Goal: Task Accomplishment & Management: Use online tool/utility

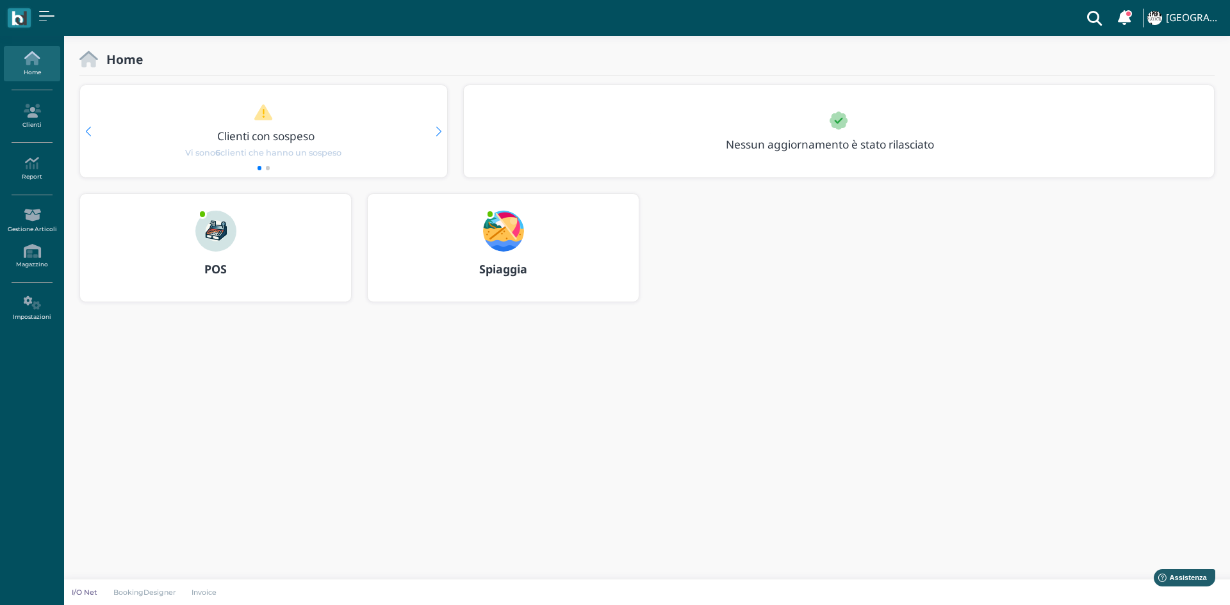
click at [520, 227] on img at bounding box center [503, 231] width 41 height 41
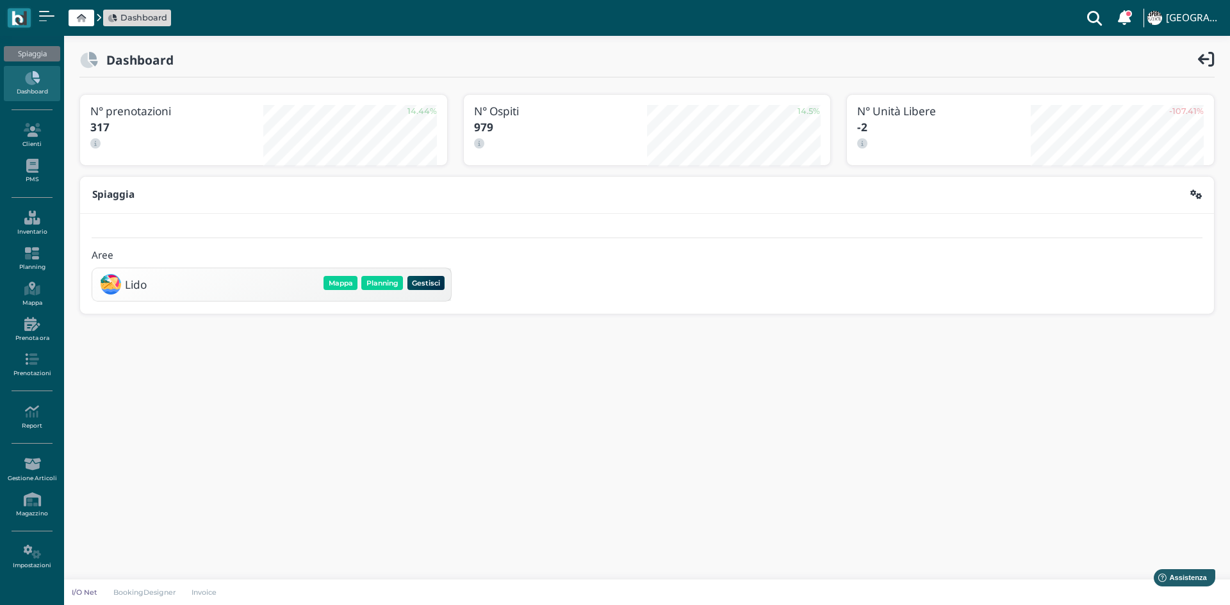
click at [387, 273] on div "Lido Mappa Planning Gestisci Elimina" at bounding box center [271, 284] width 350 height 24
click at [380, 288] on button "Planning" at bounding box center [382, 283] width 42 height 14
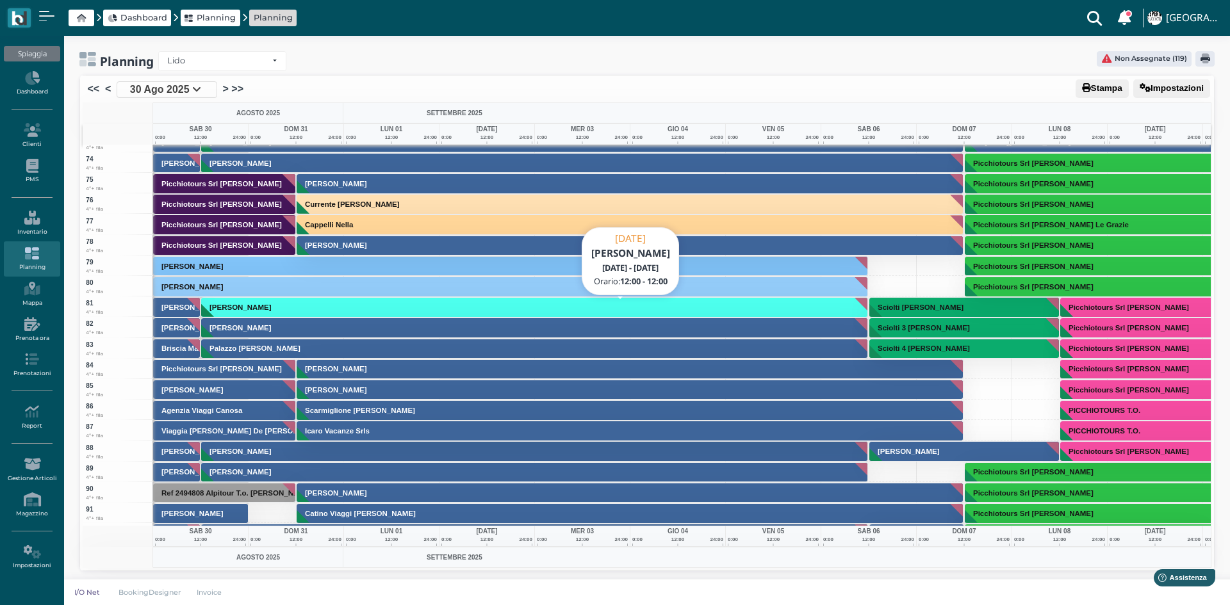
scroll to position [1473, 0]
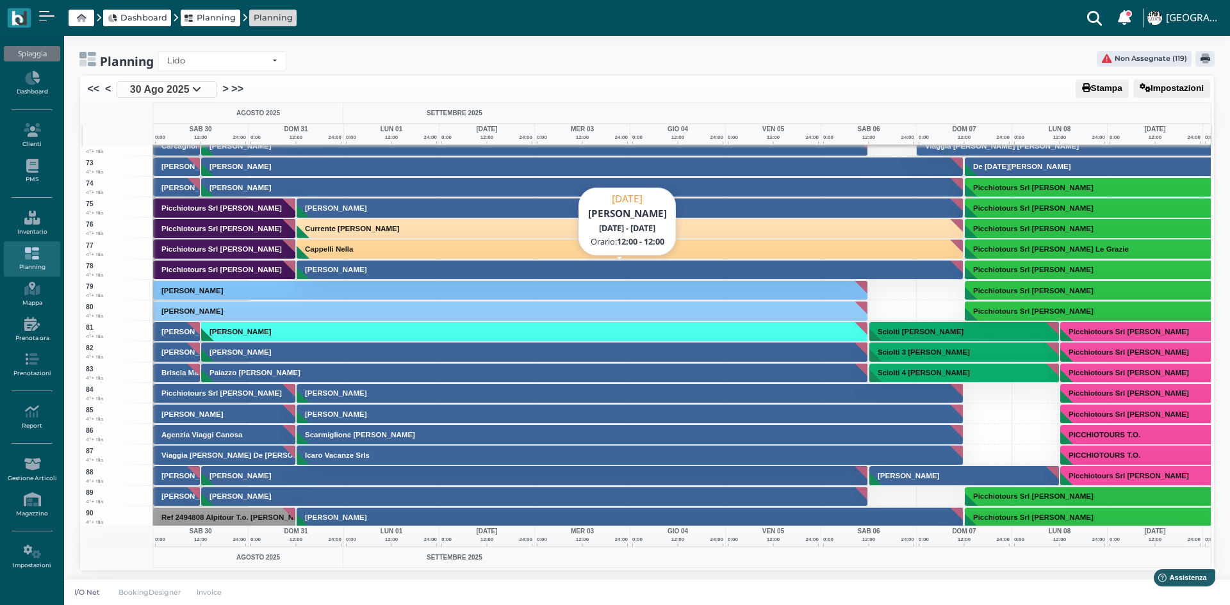
click at [345, 272] on h3 "[PERSON_NAME]" at bounding box center [336, 270] width 72 height 8
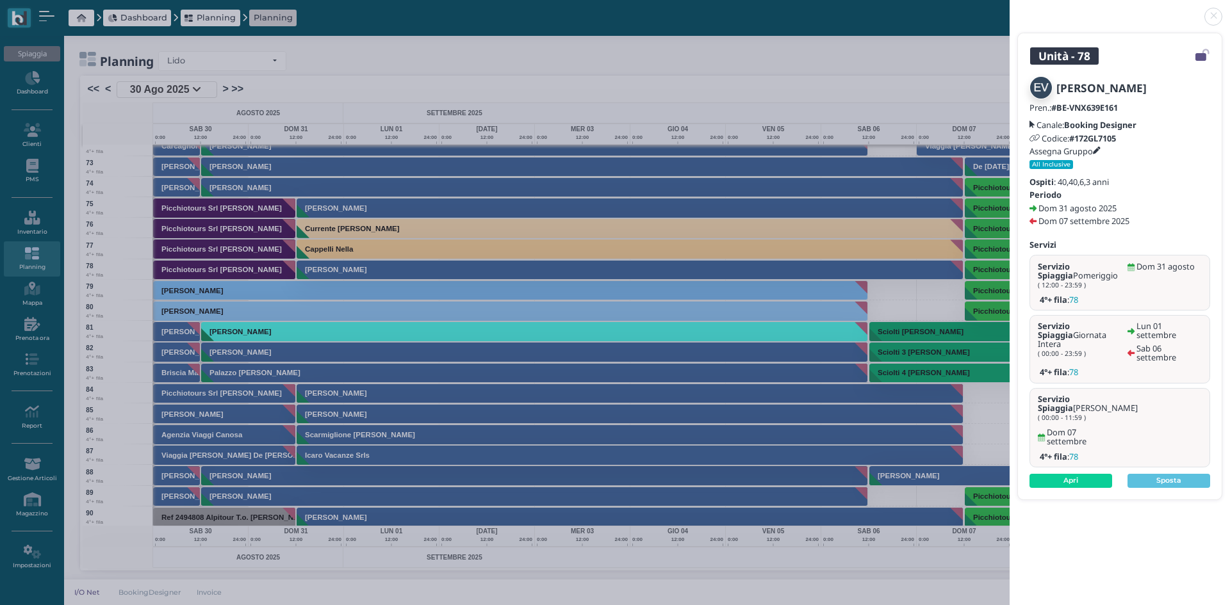
click at [1009, 9] on link at bounding box center [1009, 9] width 0 height 0
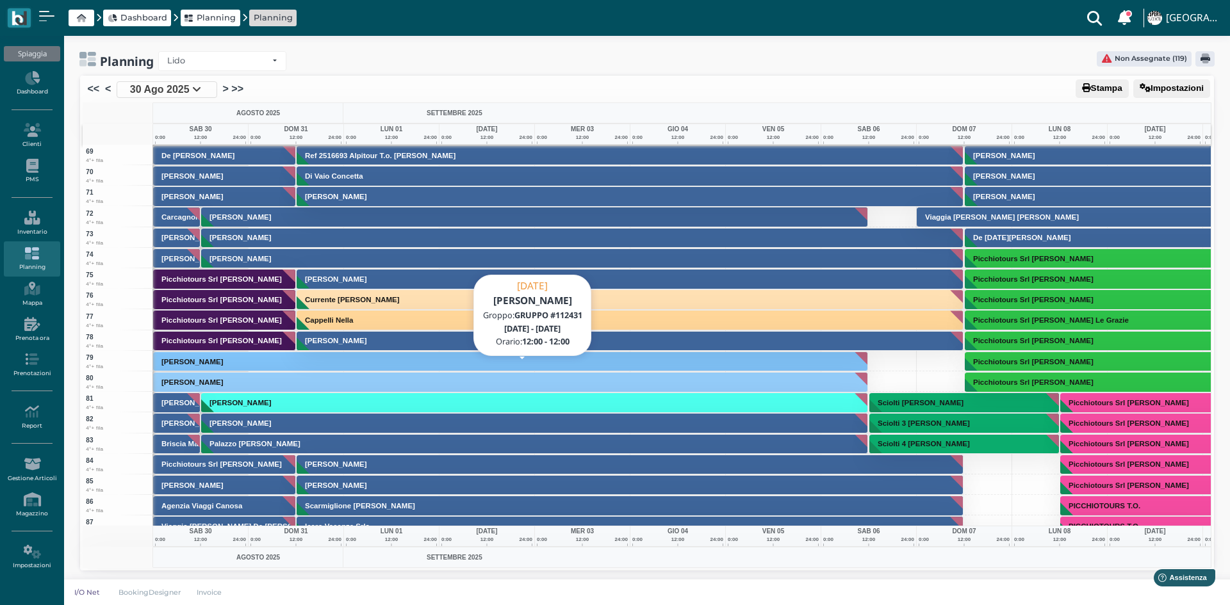
scroll to position [1281, 0]
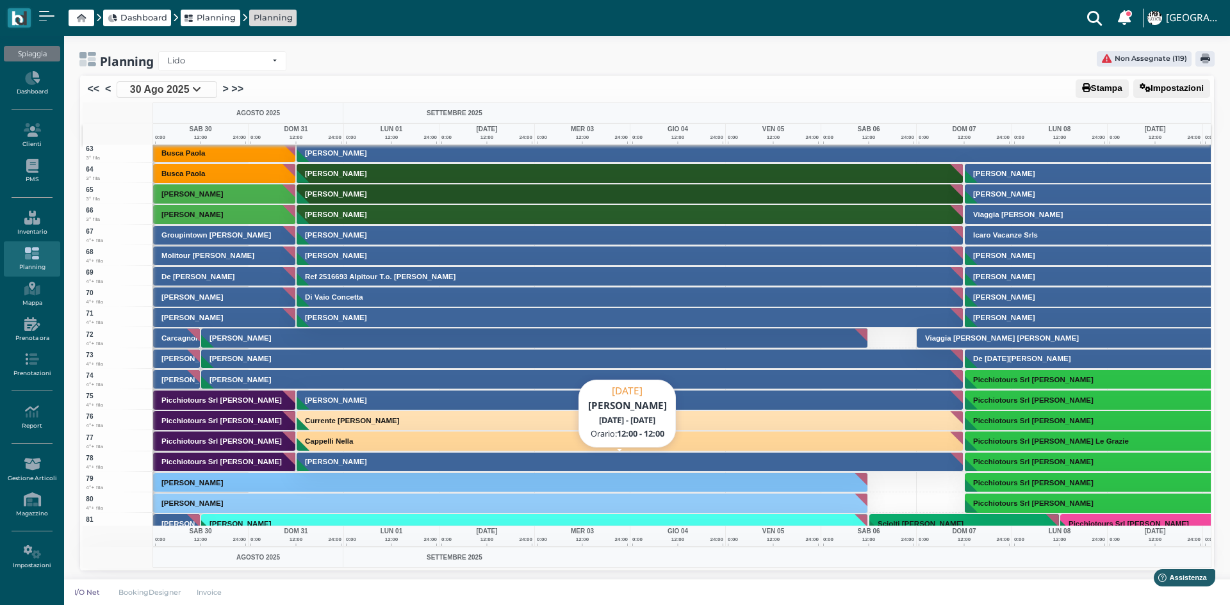
click at [313, 459] on h3 "[PERSON_NAME]" at bounding box center [336, 462] width 72 height 8
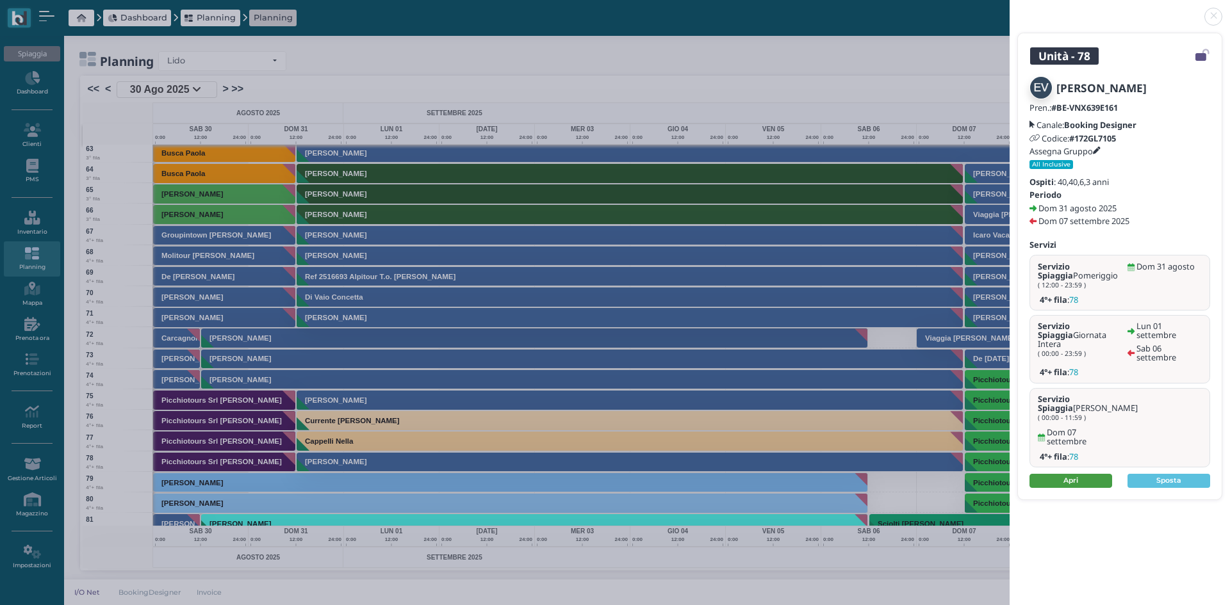
click at [1069, 474] on link "Apri" at bounding box center [1070, 481] width 83 height 14
click at [1009, 9] on link at bounding box center [1009, 9] width 0 height 0
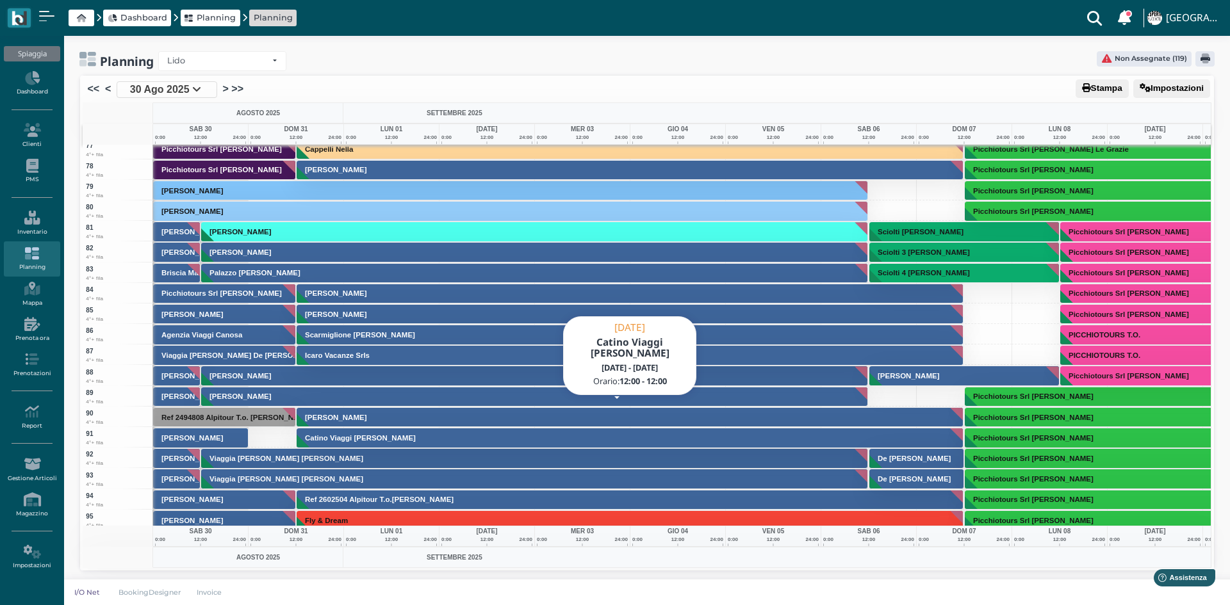
scroll to position [1601, 0]
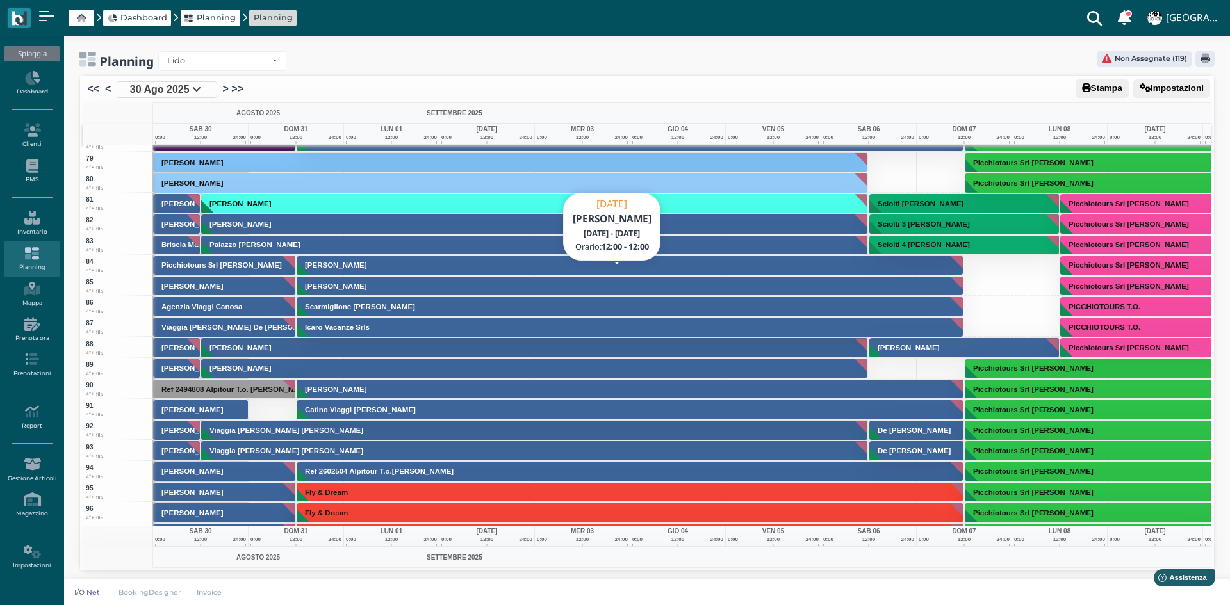
click at [353, 284] on h3 "[PERSON_NAME]" at bounding box center [336, 286] width 72 height 8
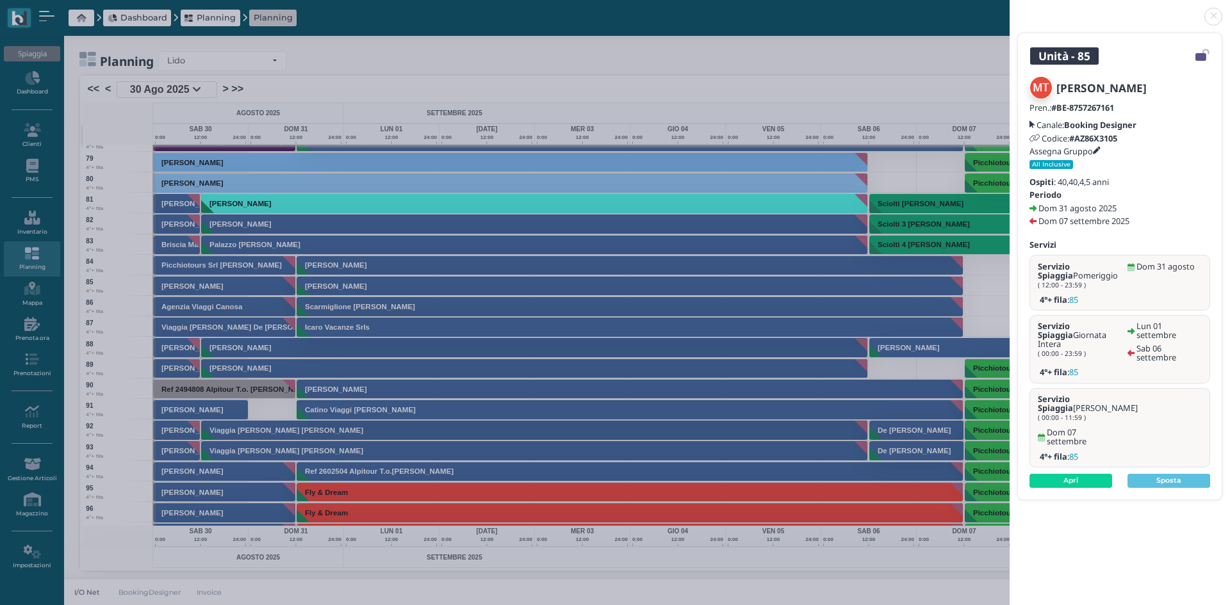
click at [1009, 9] on link at bounding box center [1009, 9] width 0 height 0
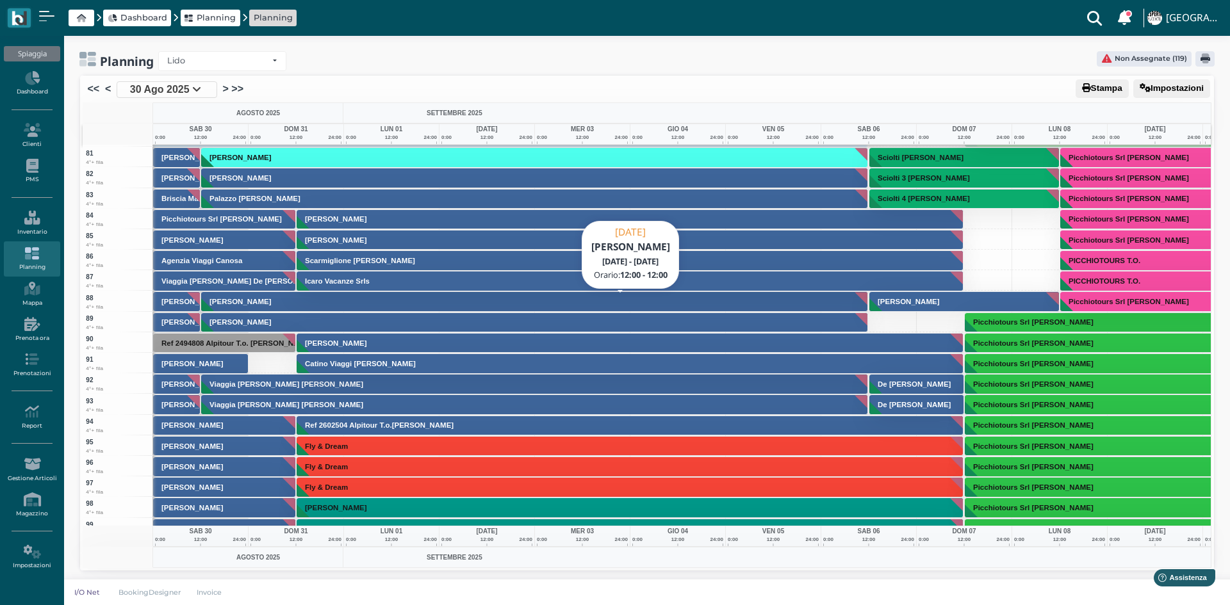
scroll to position [1729, 0]
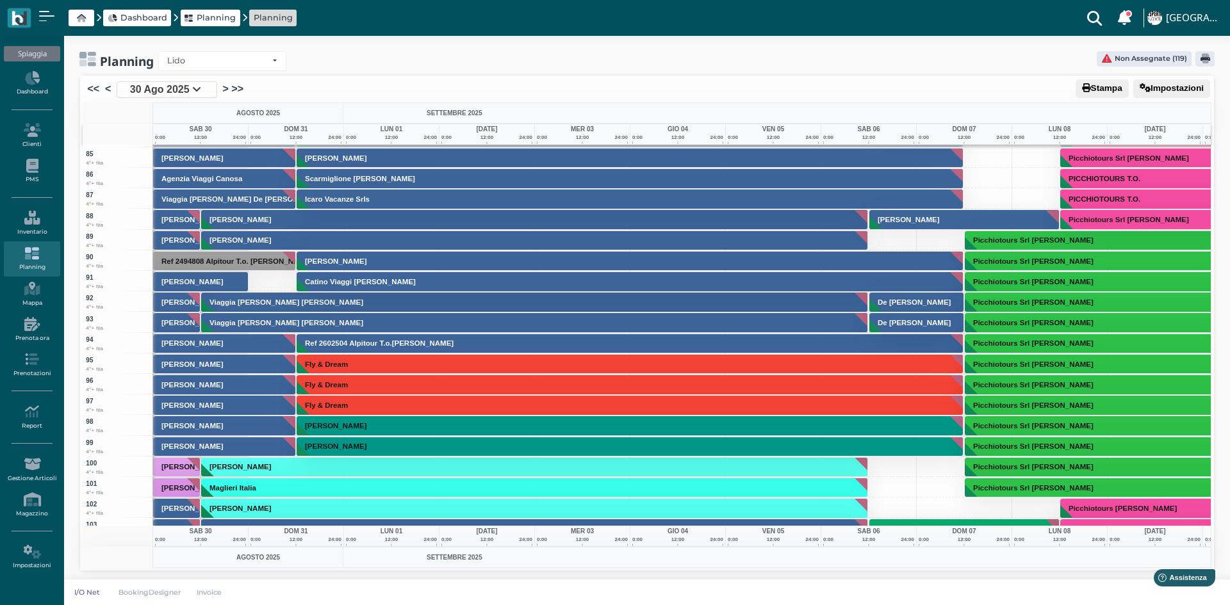
click at [335, 282] on h3 "Catino Viaggi [PERSON_NAME]" at bounding box center [360, 282] width 121 height 8
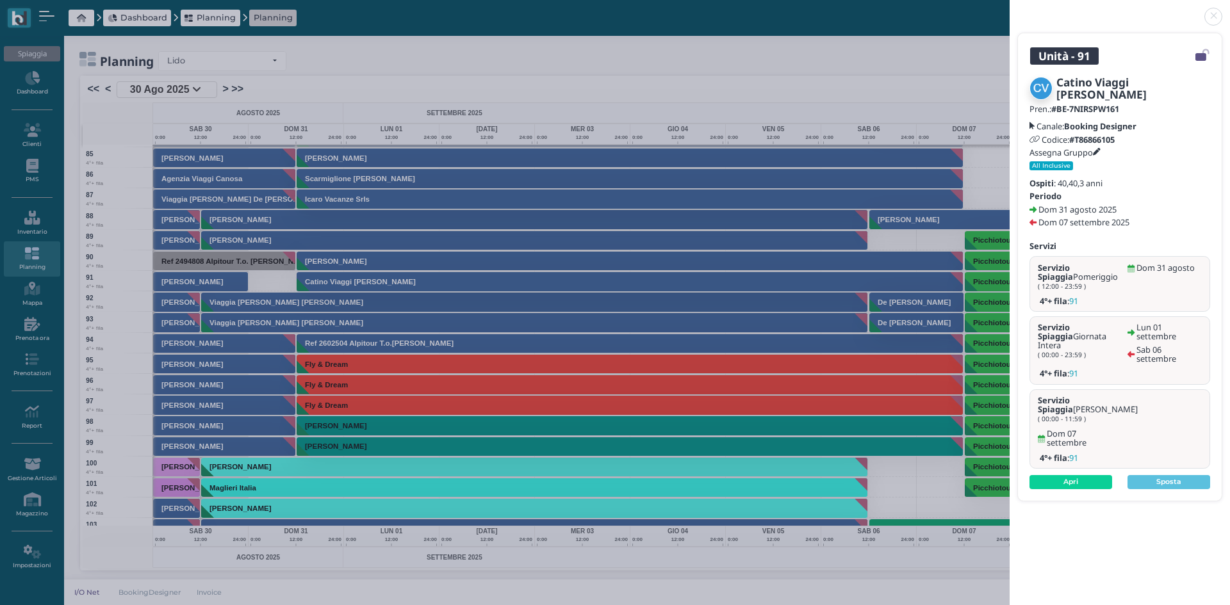
click at [1009, 9] on link at bounding box center [1009, 9] width 0 height 0
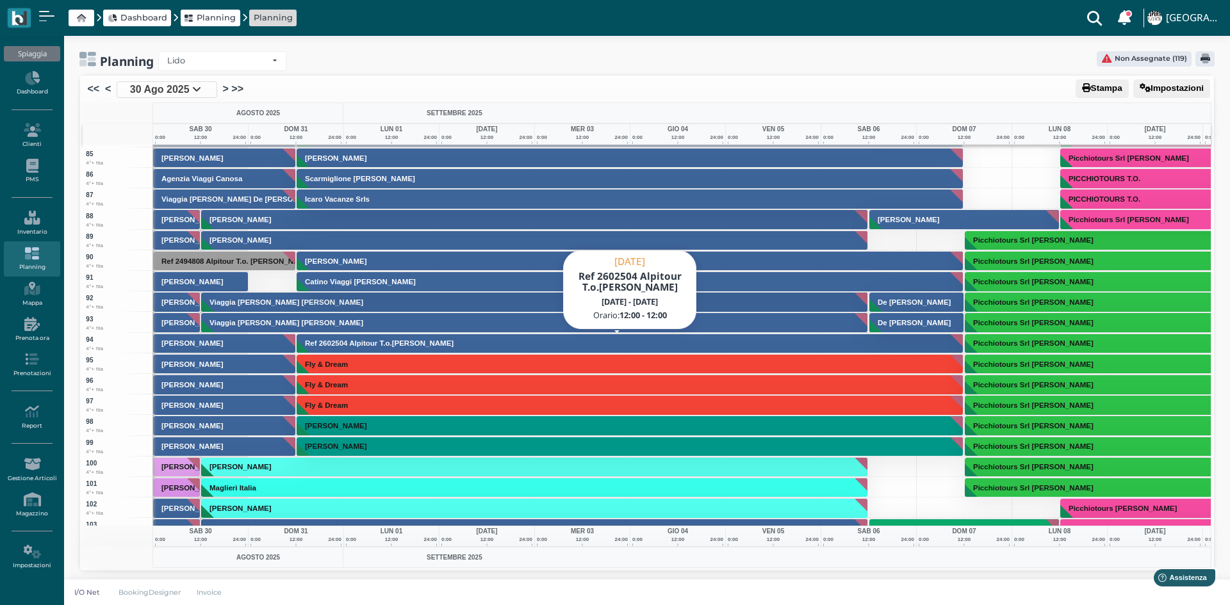
click at [354, 347] on h3 "Ref 2602504 Alpitour T.o.[PERSON_NAME]" at bounding box center [379, 343] width 159 height 8
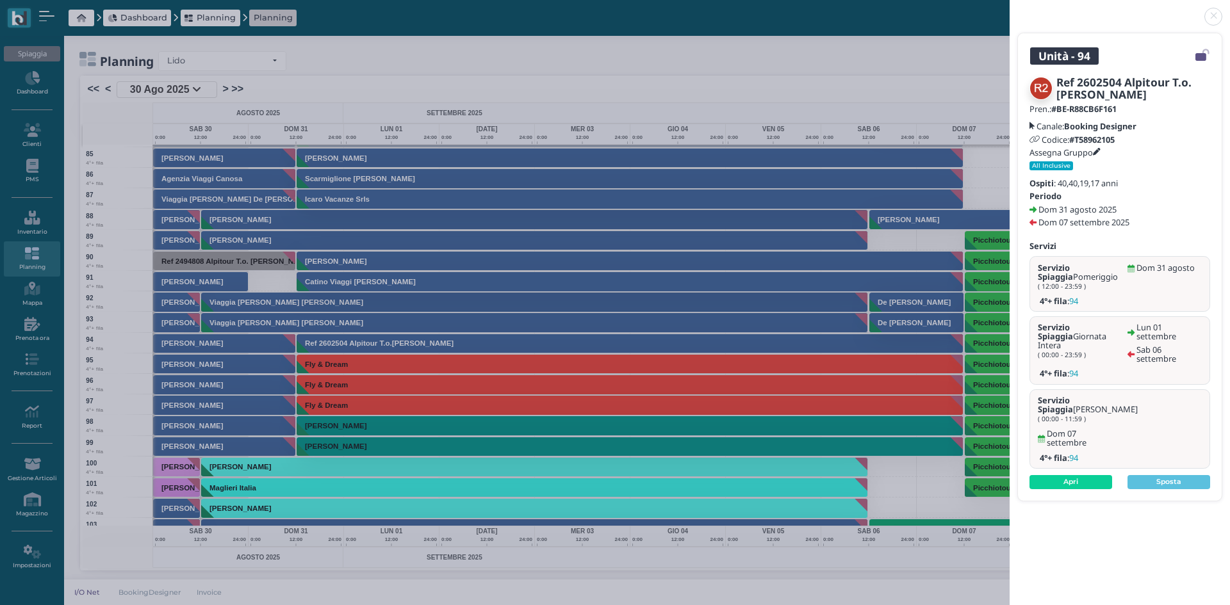
drag, startPoint x: 1047, startPoint y: 571, endPoint x: 966, endPoint y: 560, distance: 81.3
click at [1047, 569] on div "Unità - 94 Ref 2602504 Alpitour T.o.[PERSON_NAME] Pren.: #BE-R88CB6F161 Canale:…" at bounding box center [1119, 302] width 220 height 605
click at [354, 448] on div "Unità - 94 Ref 2602504 Alpitour T.o.[PERSON_NAME] Pren.: #BE-R88CB6F161 Canale:…" at bounding box center [615, 302] width 1230 height 605
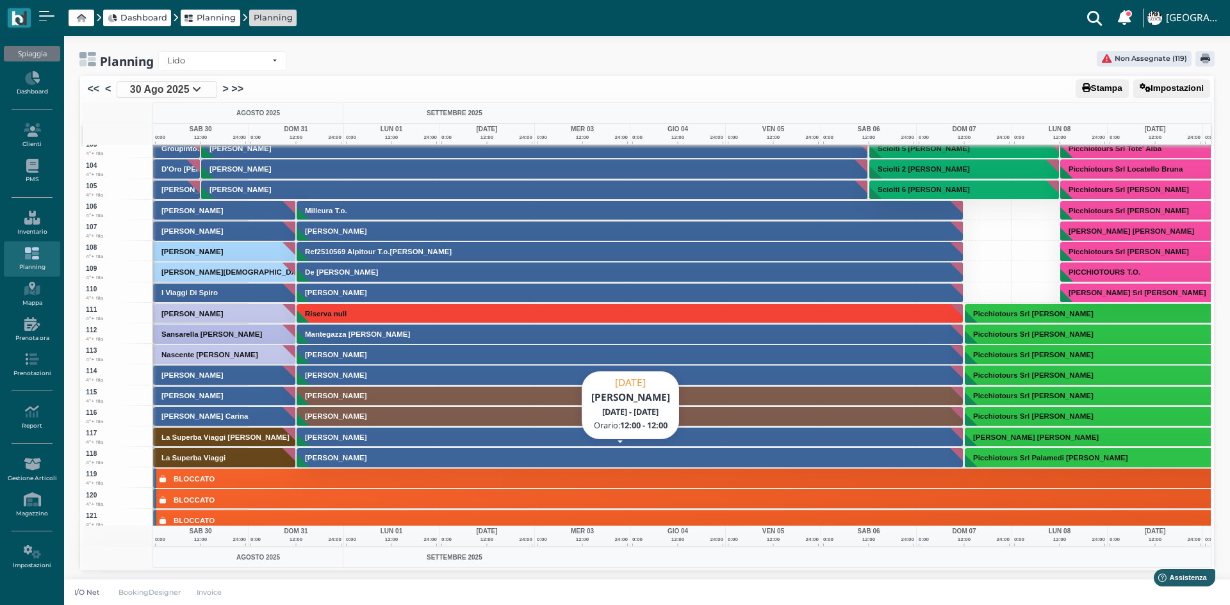
scroll to position [2114, 0]
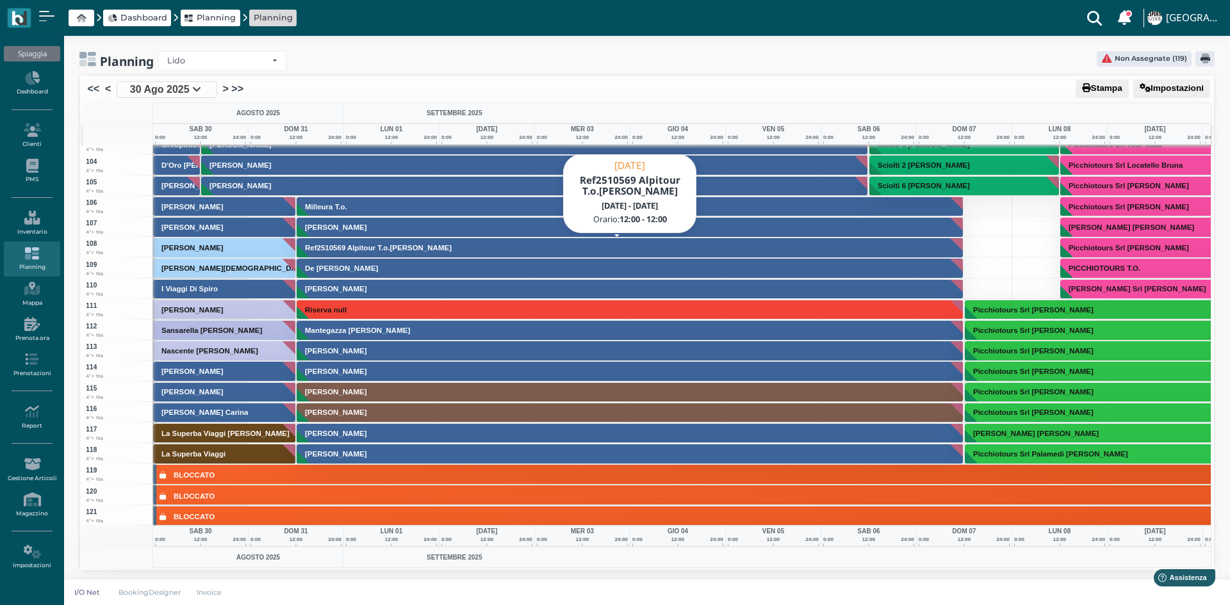
click at [324, 244] on h3 "Ref2510569 Alpitour T.o.[PERSON_NAME]" at bounding box center [378, 248] width 157 height 8
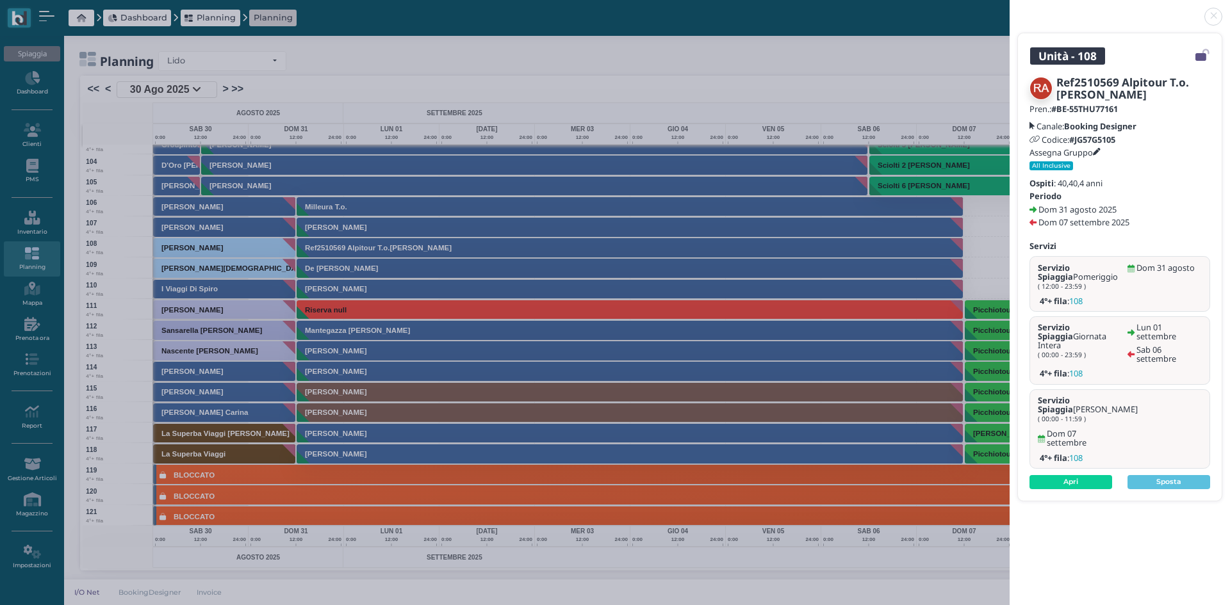
click at [1009, 9] on link at bounding box center [1009, 9] width 0 height 0
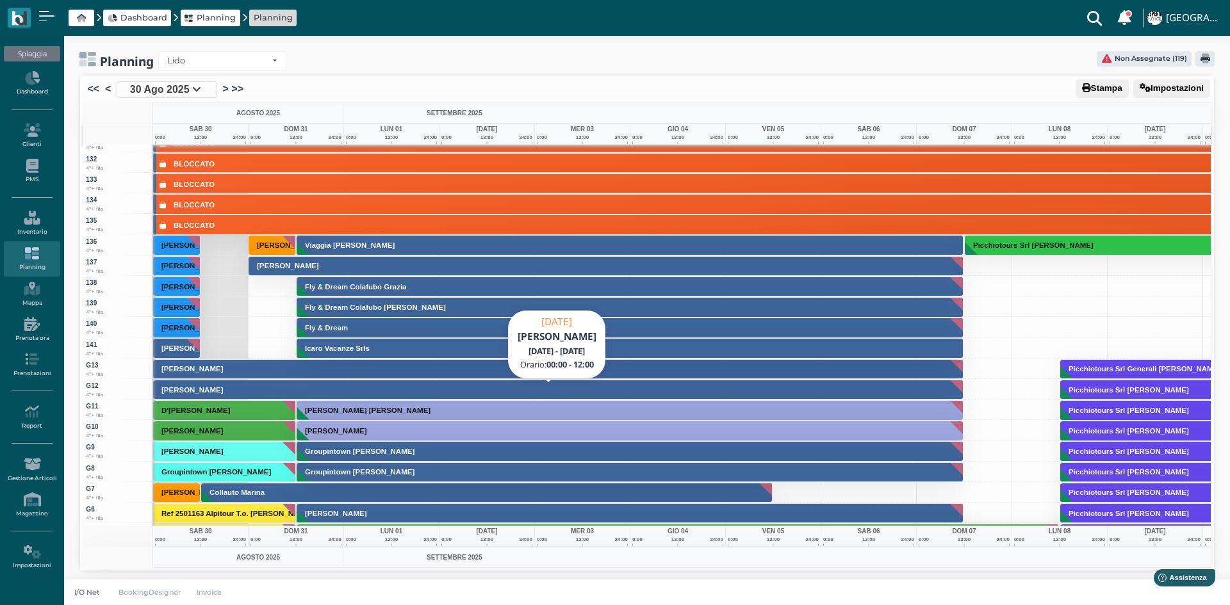
scroll to position [2690, 0]
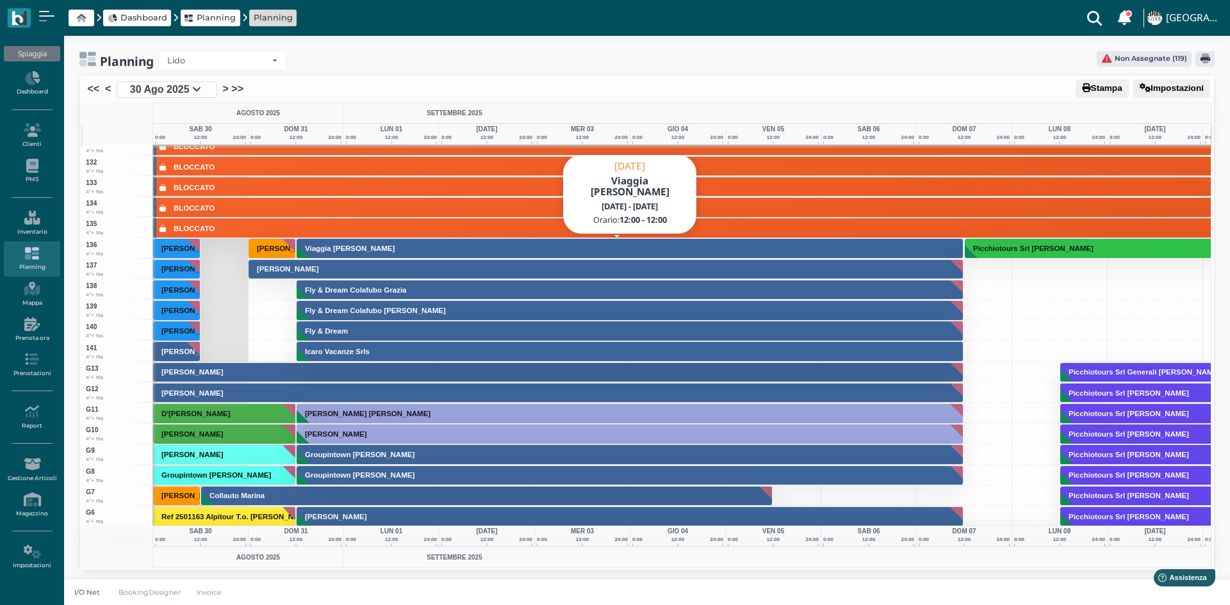
click at [326, 249] on h3 "Viaggia [PERSON_NAME]" at bounding box center [350, 249] width 100 height 8
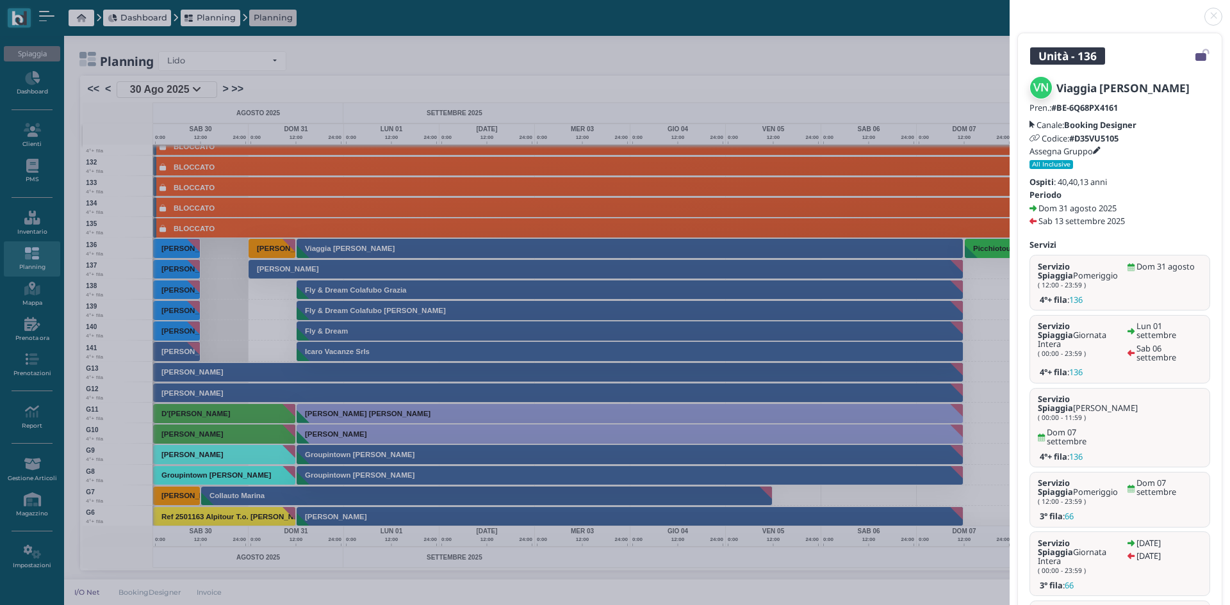
click at [1009, 9] on link at bounding box center [1009, 9] width 0 height 0
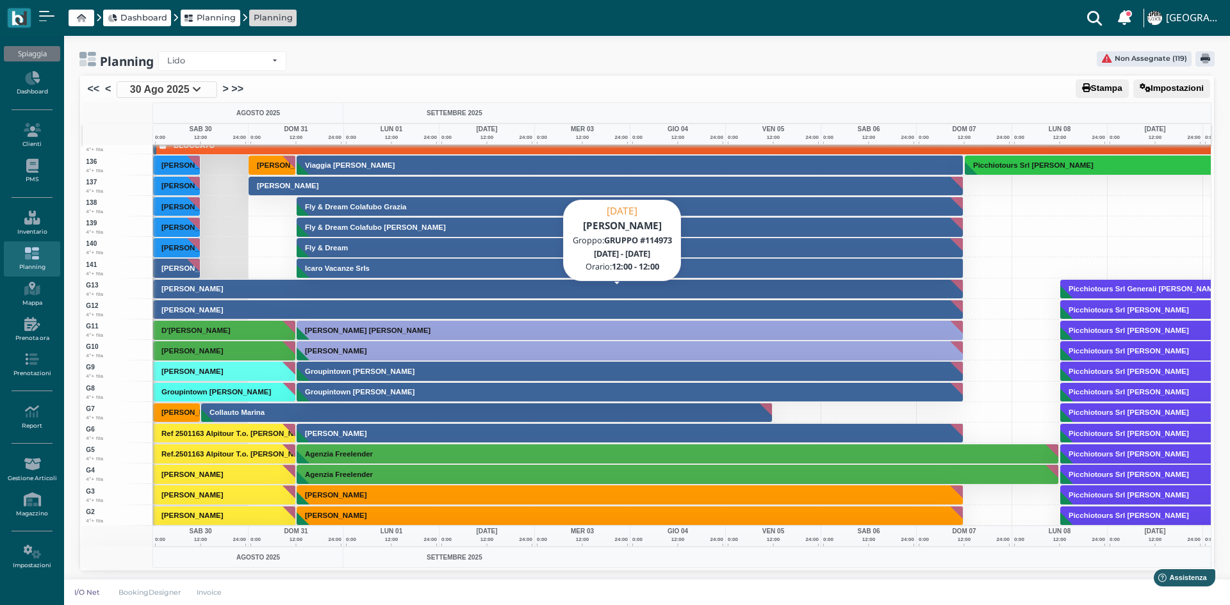
scroll to position [2818, 0]
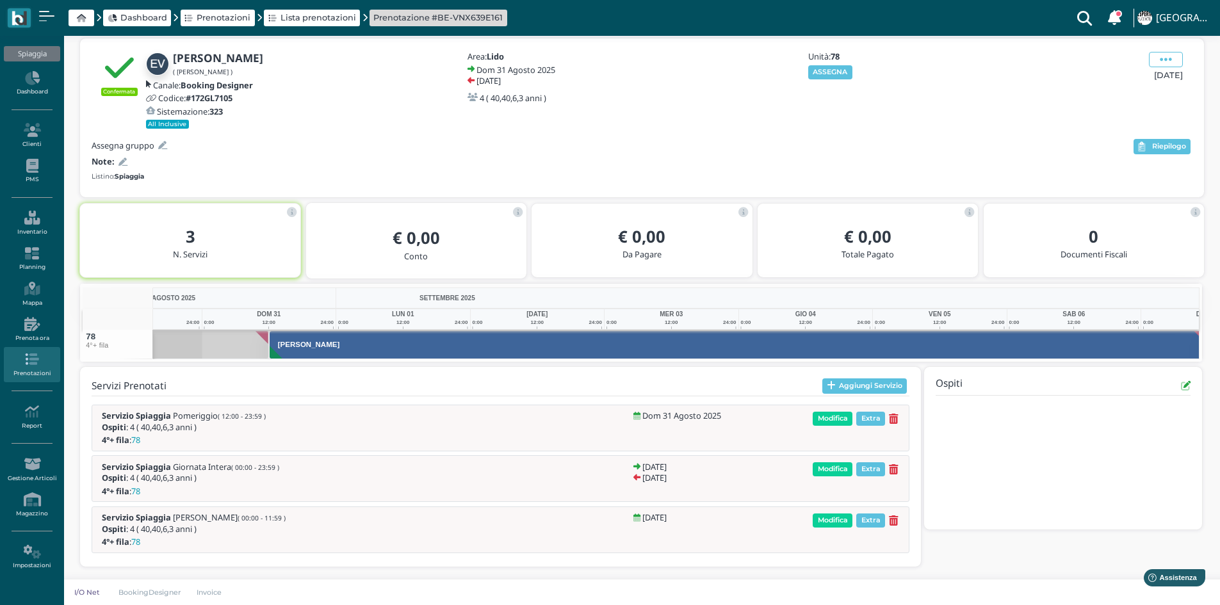
scroll to position [0, 94]
